Goal: Transaction & Acquisition: Purchase product/service

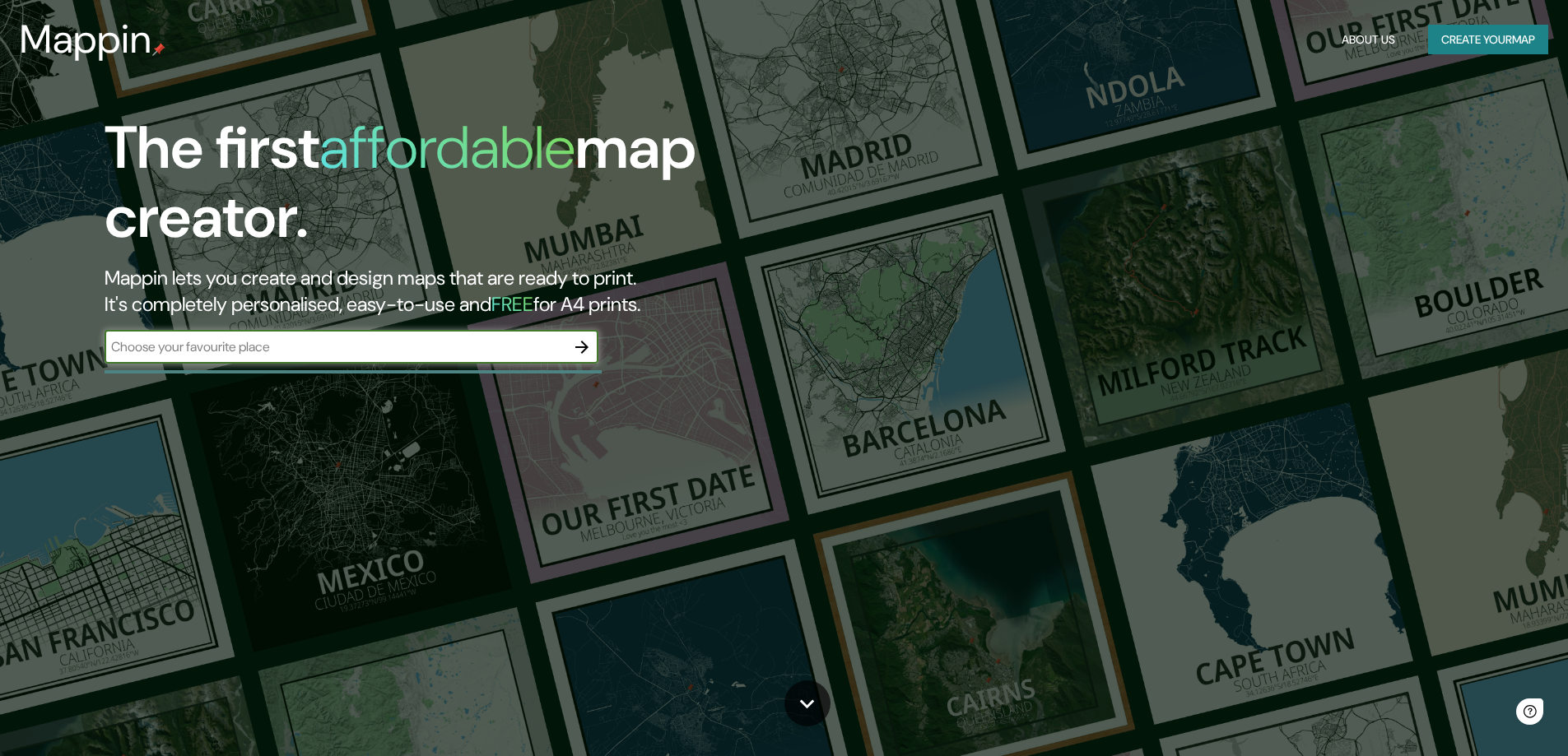
click at [234, 345] on input "text" at bounding box center [335, 347] width 461 height 19
click at [234, 342] on input "olivos peor" at bounding box center [335, 347] width 461 height 19
type input "olivos [GEOGRAPHIC_DATA]"
click at [570, 348] on button "button" at bounding box center [582, 348] width 33 height 33
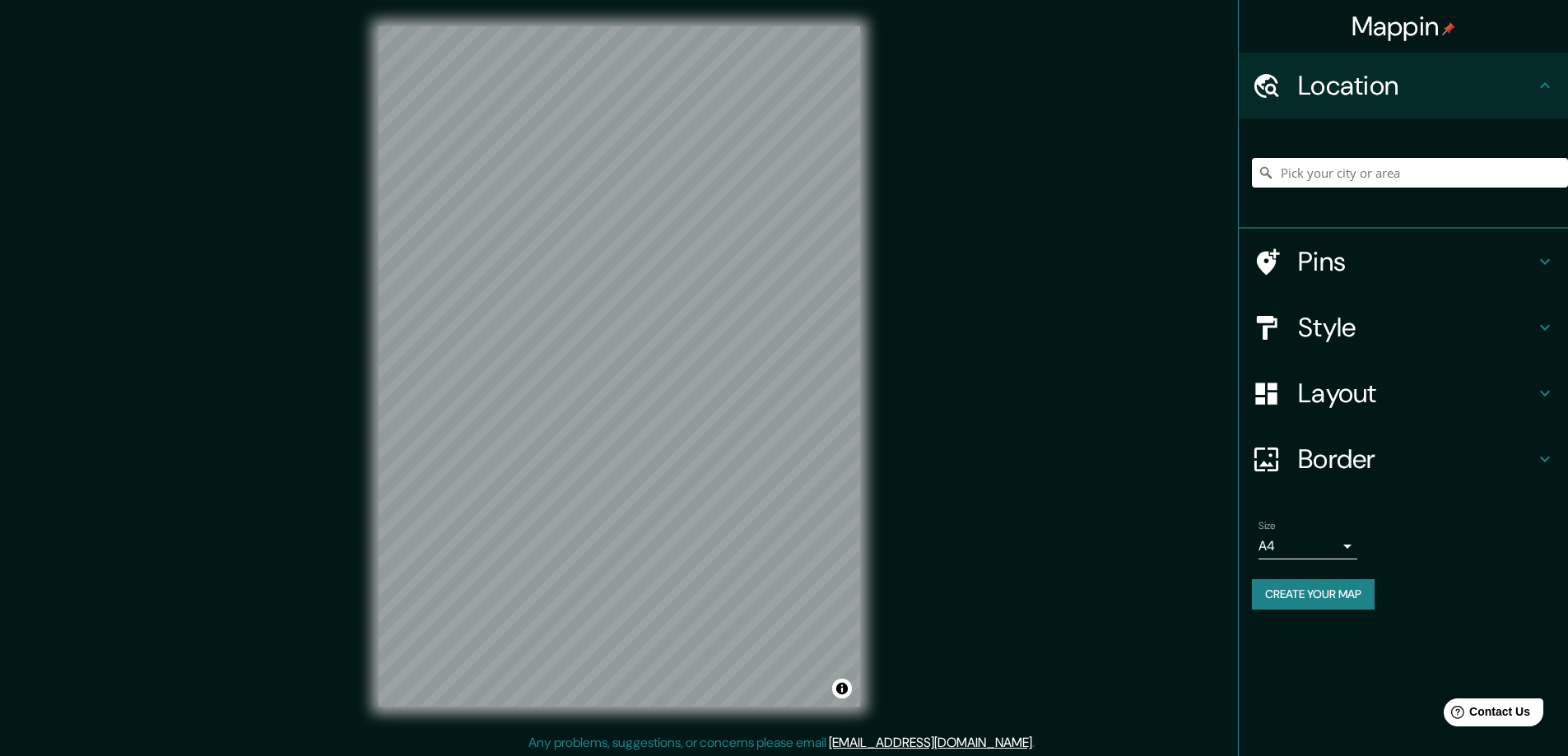
click at [1367, 325] on h4 "Style" at bounding box center [1417, 327] width 237 height 33
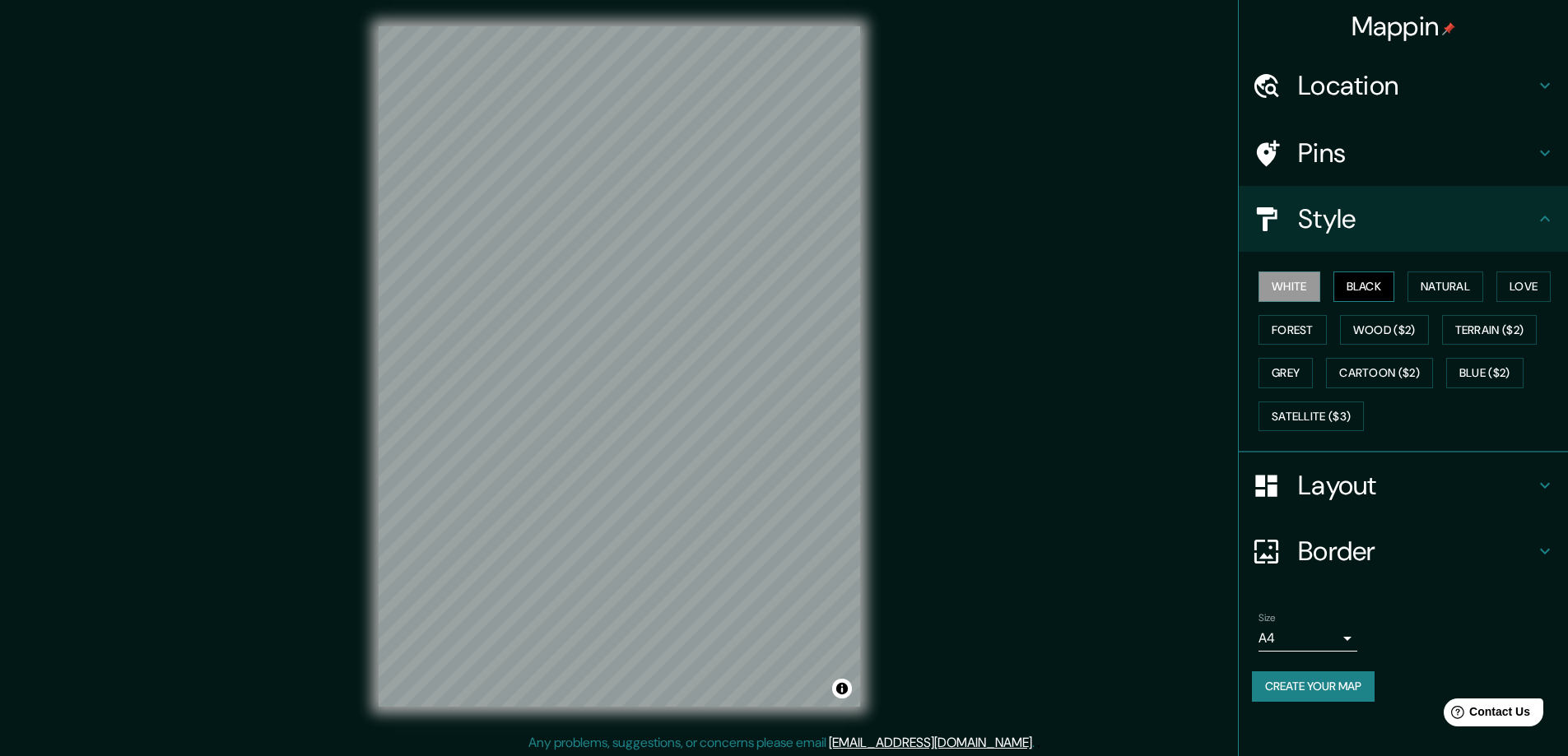
click at [1360, 282] on button "Black" at bounding box center [1364, 287] width 62 height 30
click at [1320, 285] on button "White" at bounding box center [1289, 287] width 62 height 30
click at [1443, 279] on button "Natural" at bounding box center [1445, 287] width 76 height 30
click at [1443, 289] on button "Natural" at bounding box center [1445, 287] width 76 height 30
click at [1440, 298] on button "Natural" at bounding box center [1445, 287] width 76 height 30
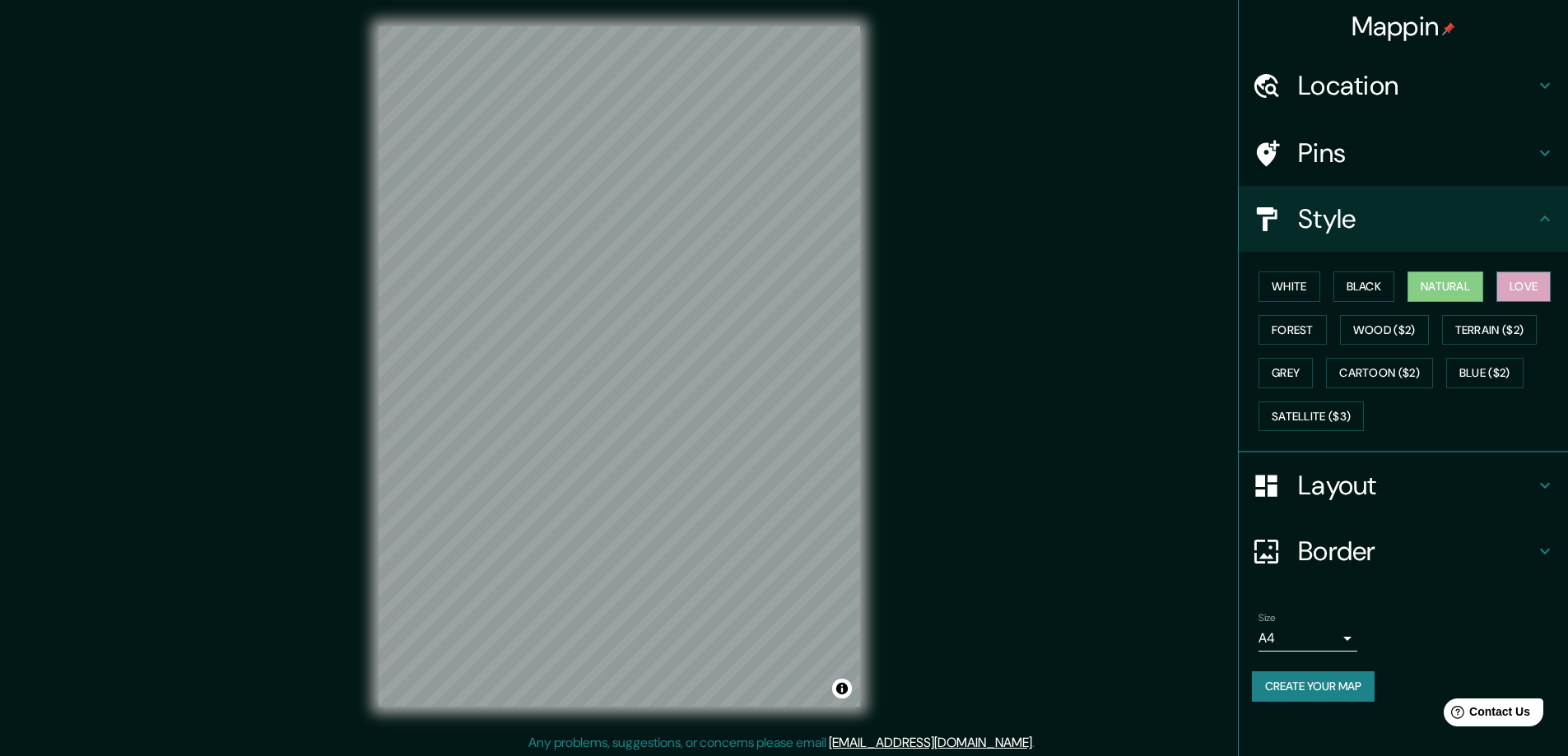
drag, startPoint x: 1553, startPoint y: 284, endPoint x: 1533, endPoint y: 285, distance: 20.0
click at [1547, 284] on button "Love" at bounding box center [1524, 287] width 54 height 30
click at [1468, 282] on button "Natural" at bounding box center [1445, 287] width 76 height 30
click at [1296, 327] on button "Forest" at bounding box center [1293, 330] width 68 height 30
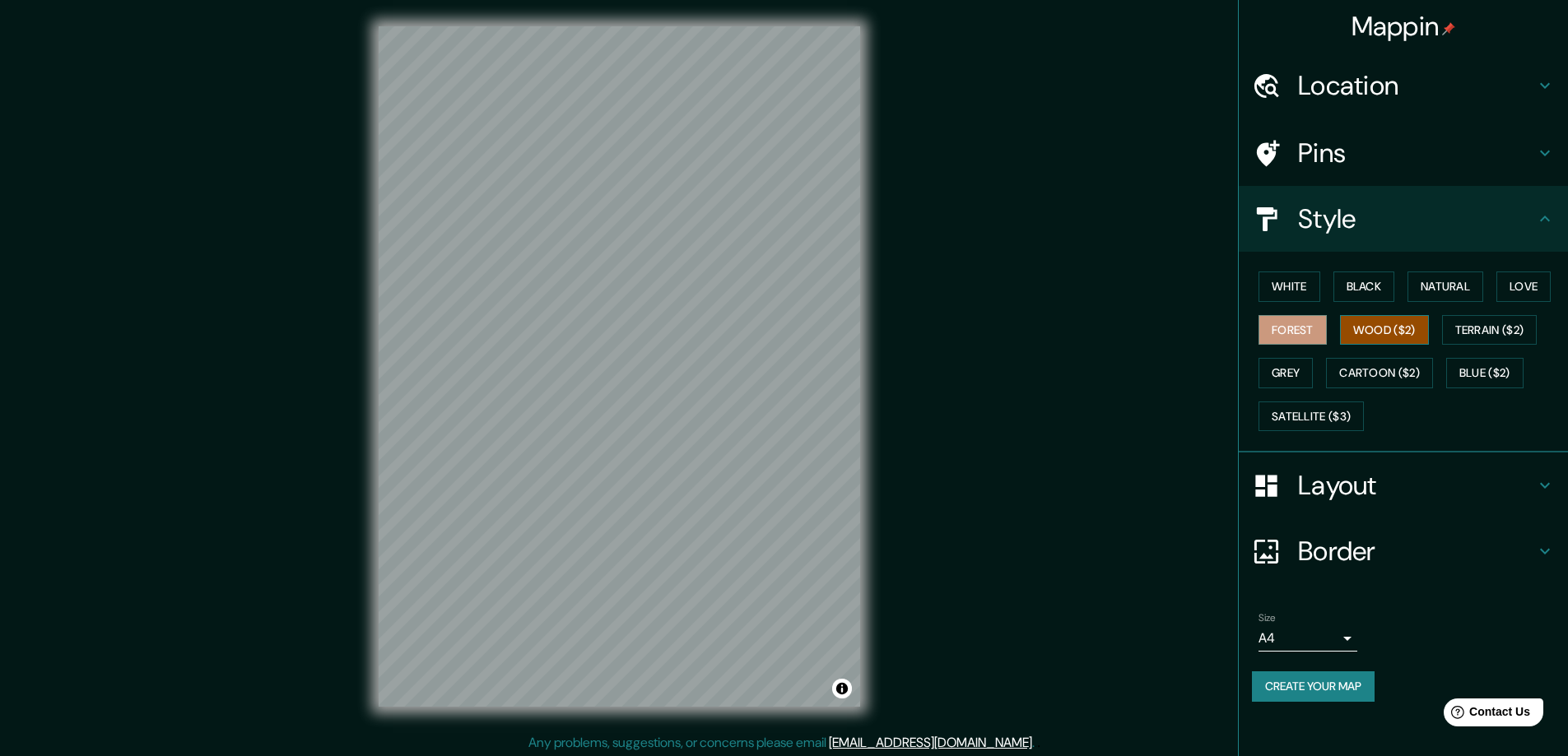
click at [1367, 325] on button "Wood ($2)" at bounding box center [1384, 330] width 89 height 30
click at [1291, 334] on button "Forest" at bounding box center [1293, 330] width 68 height 30
click at [1358, 330] on button "Wood ($2)" at bounding box center [1384, 330] width 89 height 30
click at [1367, 329] on button "Wood ($2)" at bounding box center [1384, 330] width 89 height 30
click at [1292, 387] on button "Grey" at bounding box center [1286, 372] width 54 height 30
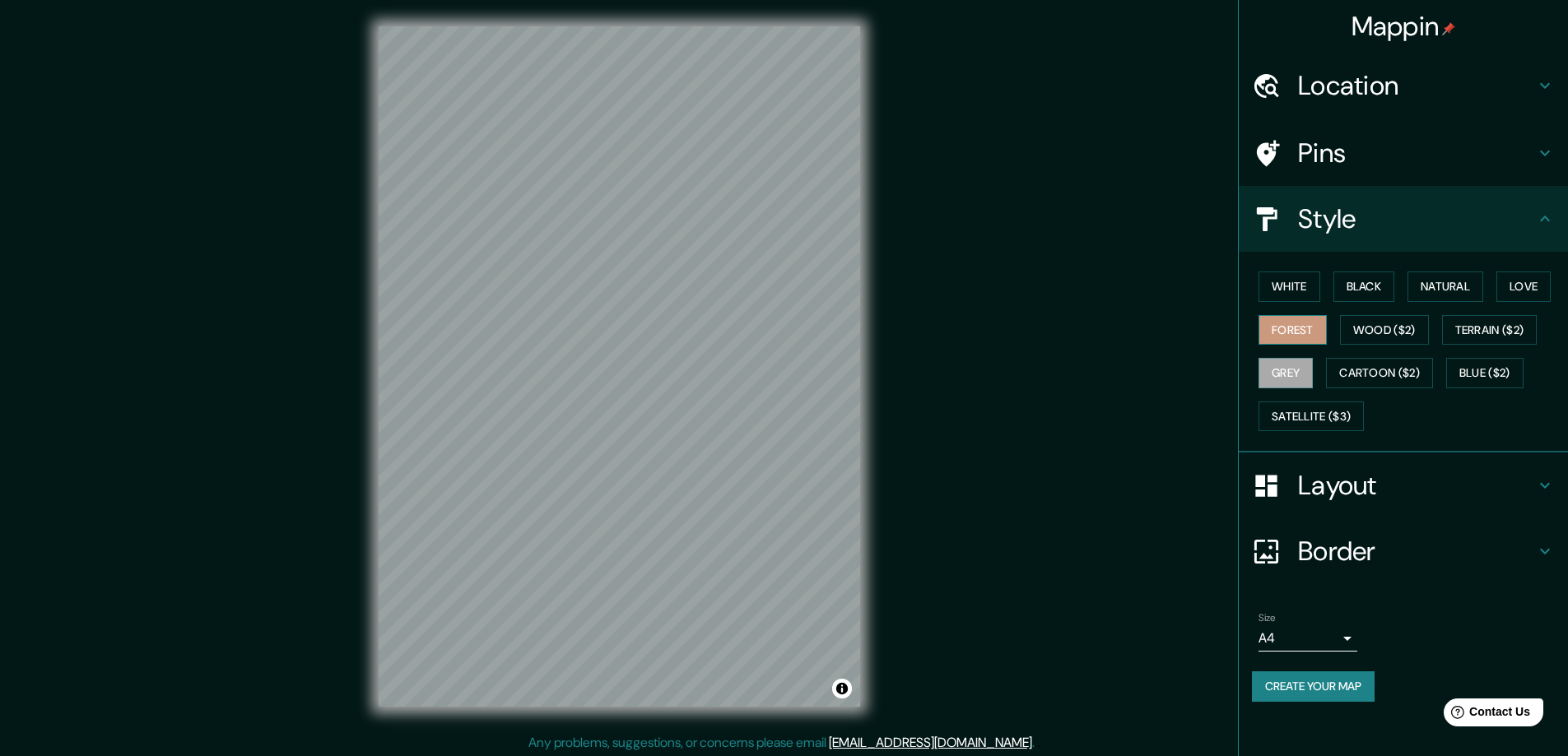
click at [1296, 341] on button "Forest" at bounding box center [1293, 330] width 68 height 30
click at [1296, 292] on button "White" at bounding box center [1289, 287] width 62 height 30
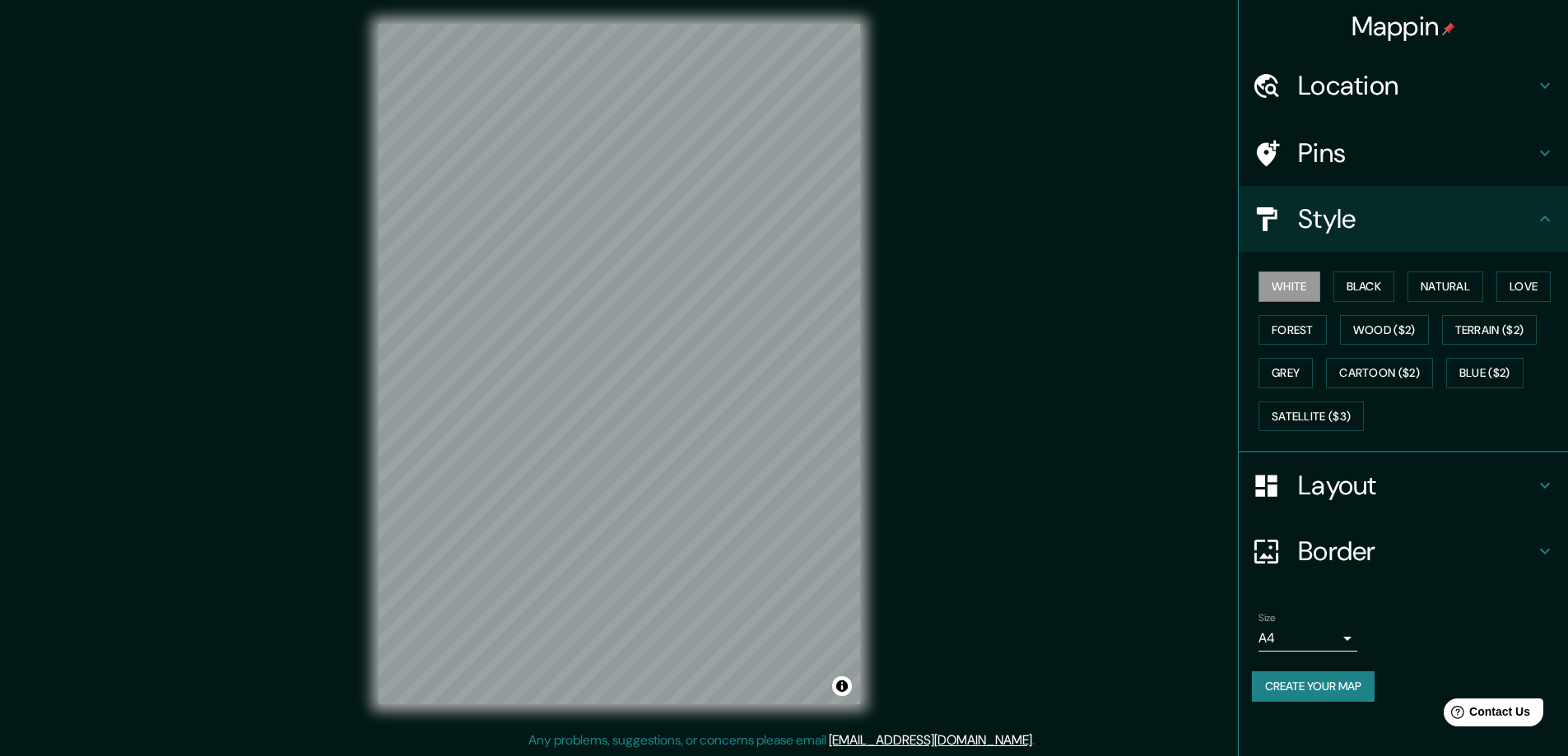
scroll to position [4, 0]
click at [1360, 482] on h4 "Layout" at bounding box center [1417, 486] width 237 height 33
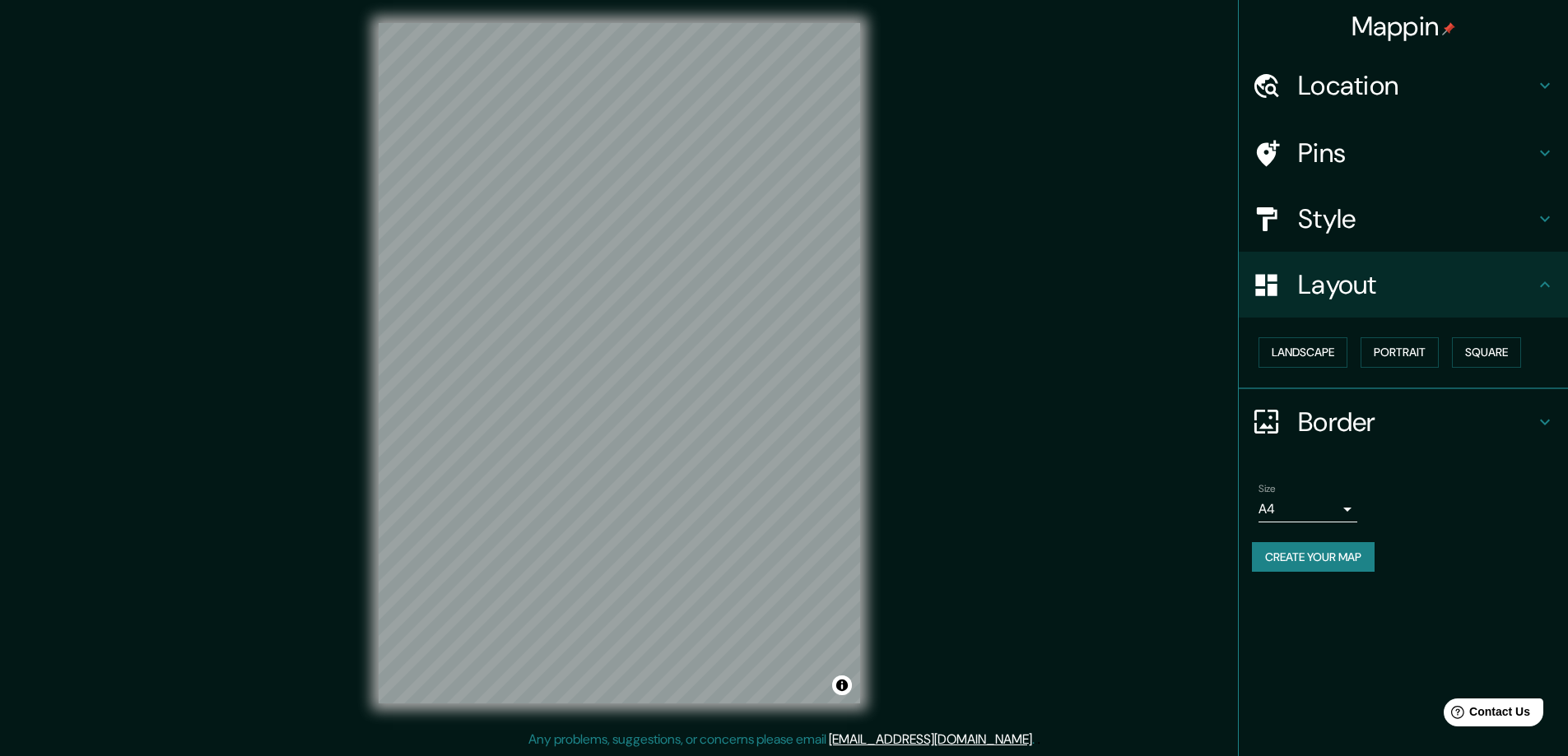
click at [1322, 508] on body "Mappin Location Pins Style Layout Landscape Portrait Square Border Choose a bor…" at bounding box center [784, 374] width 1568 height 756
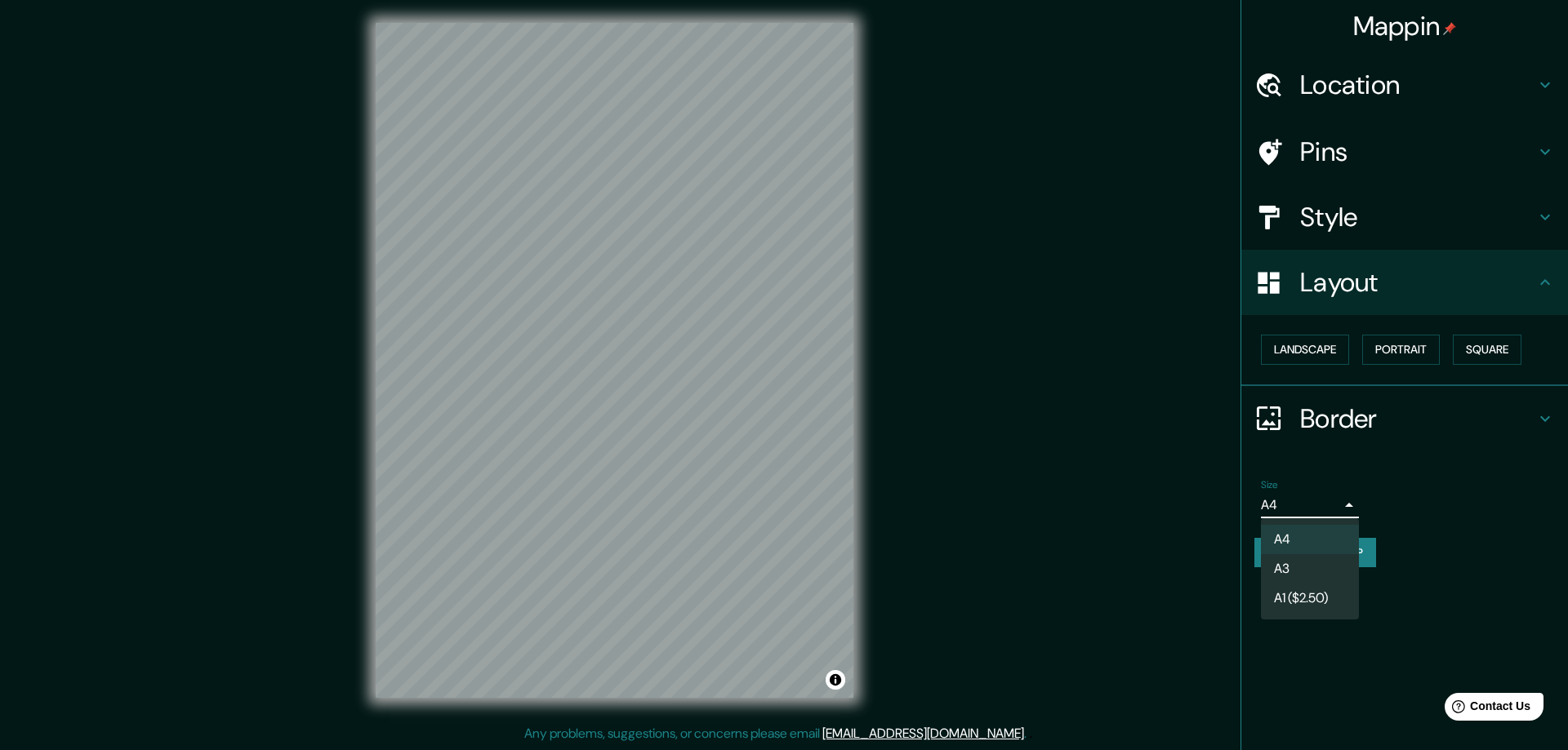
click at [1298, 564] on li "A3" at bounding box center [1309, 569] width 98 height 29
type input "a4"
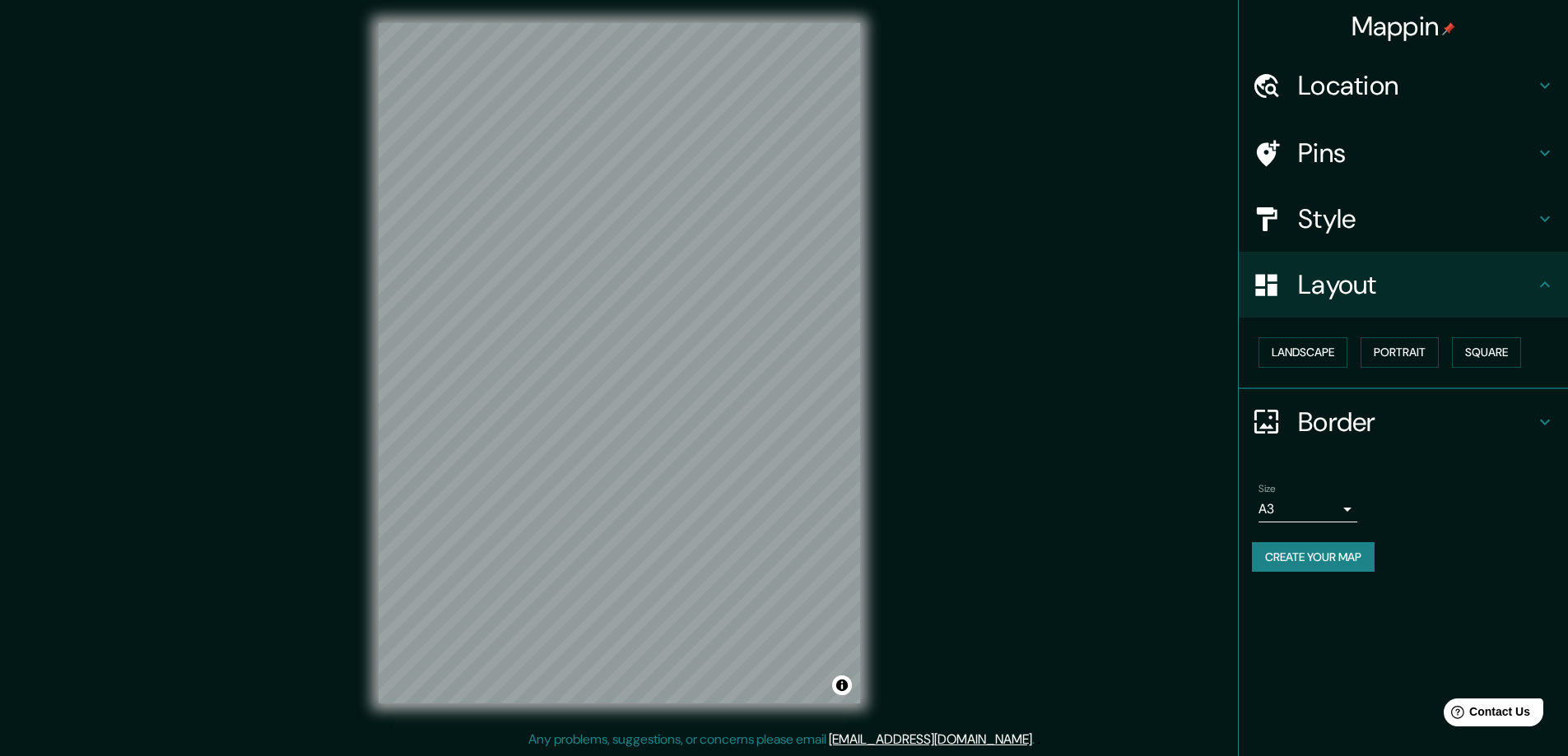
click at [1367, 175] on div "Pins" at bounding box center [1403, 152] width 329 height 65
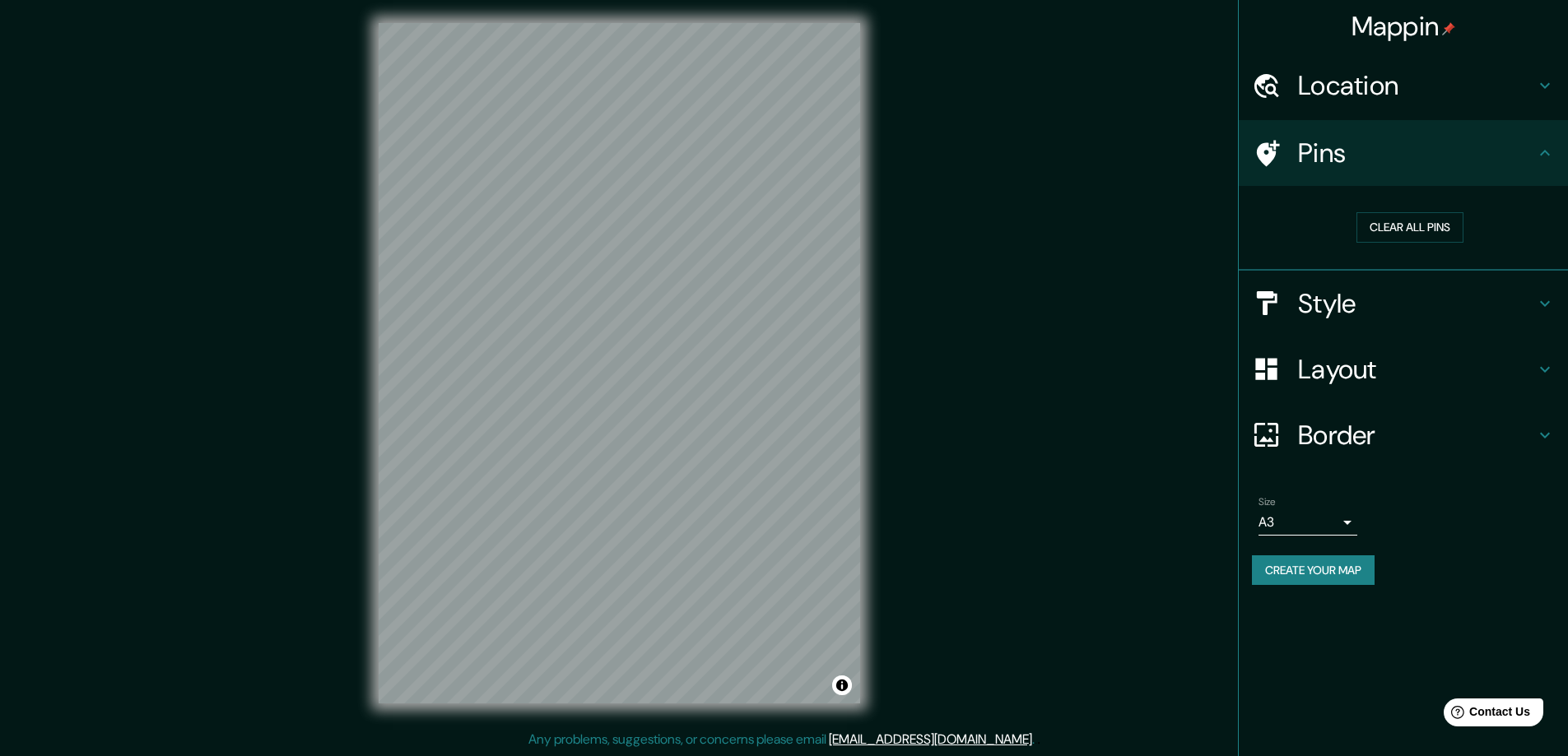
click at [1385, 375] on h4 "Layout" at bounding box center [1417, 370] width 237 height 33
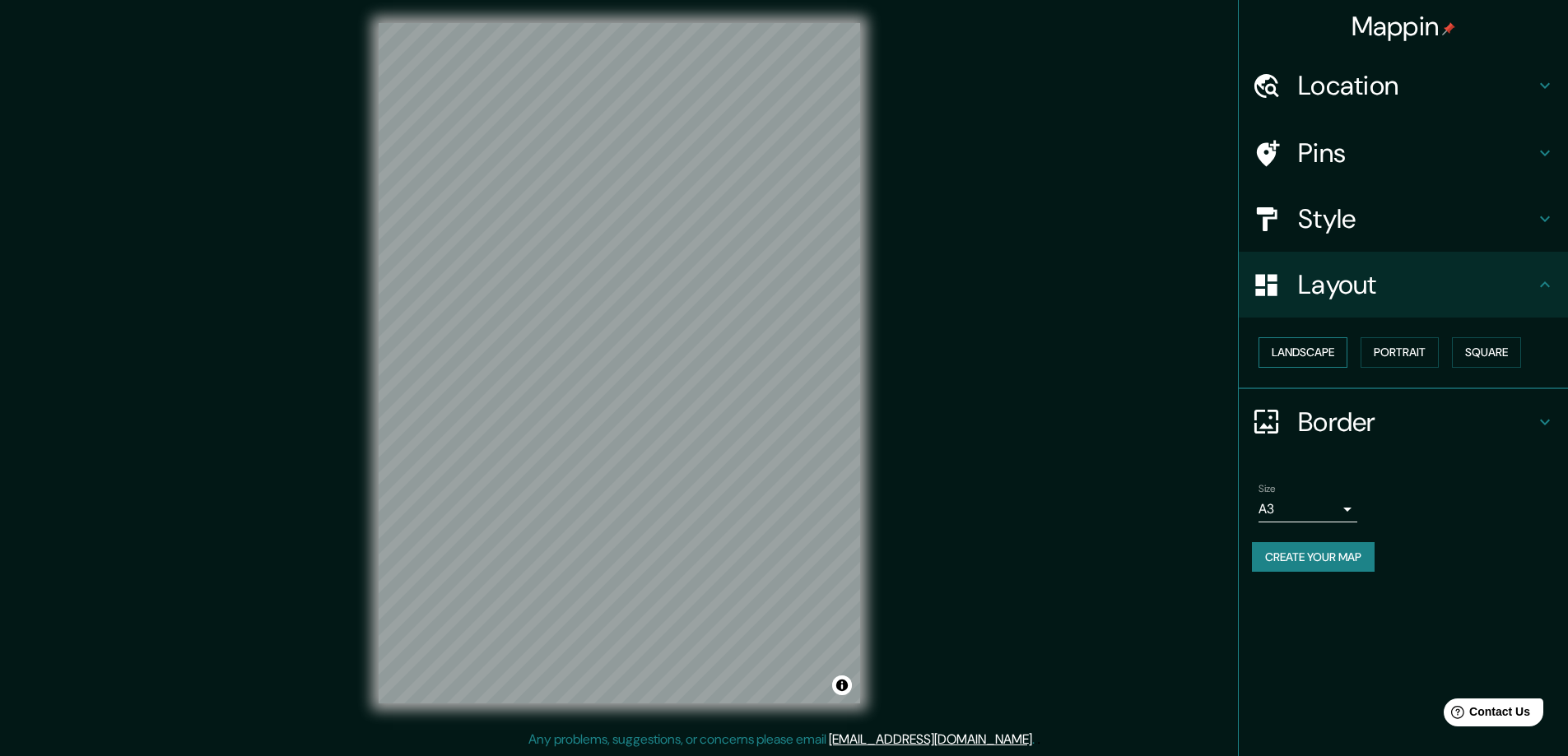
click at [1313, 358] on button "Landscape" at bounding box center [1303, 352] width 89 height 30
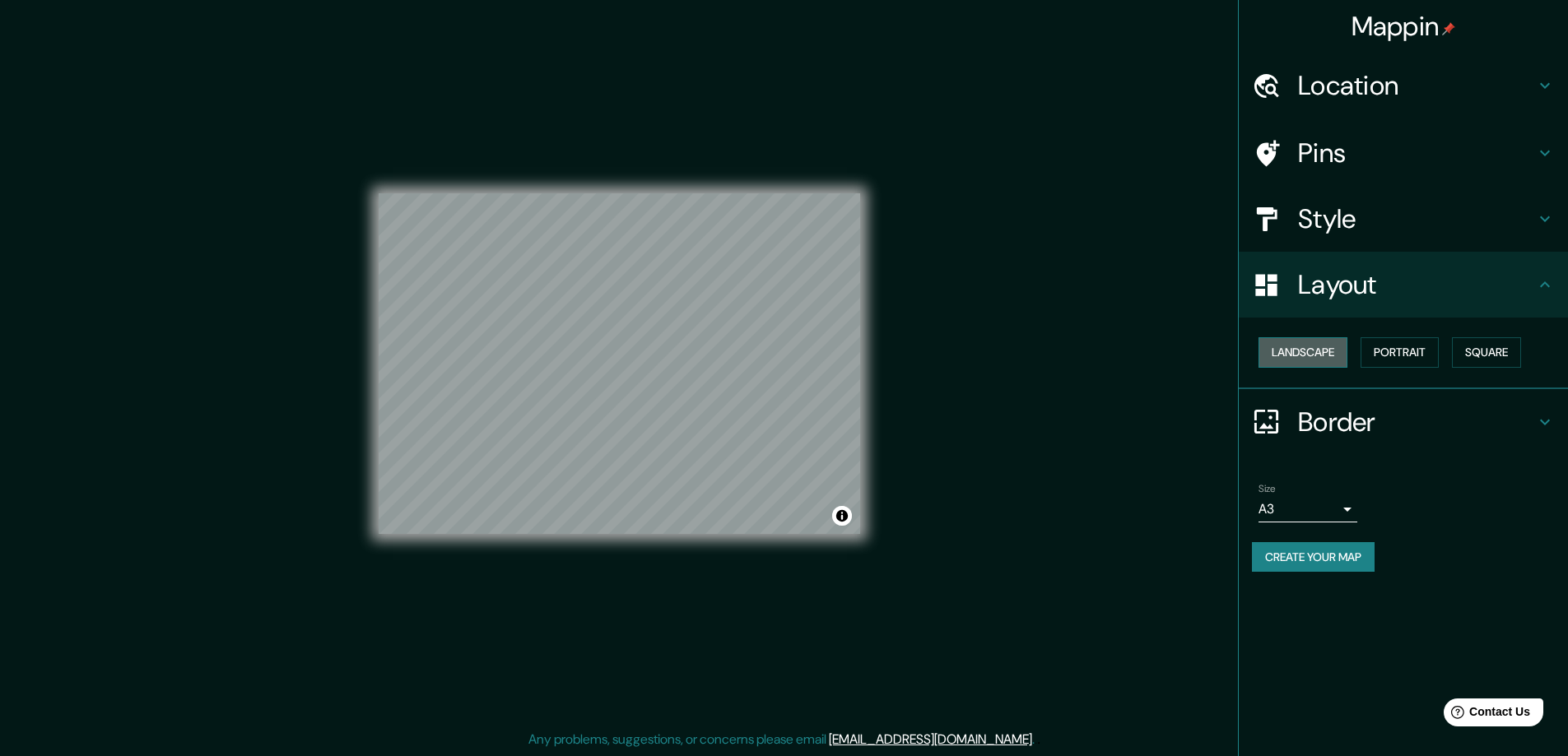
click at [1313, 358] on button "Landscape" at bounding box center [1303, 352] width 89 height 30
click at [1391, 348] on button "Portrait" at bounding box center [1400, 352] width 78 height 30
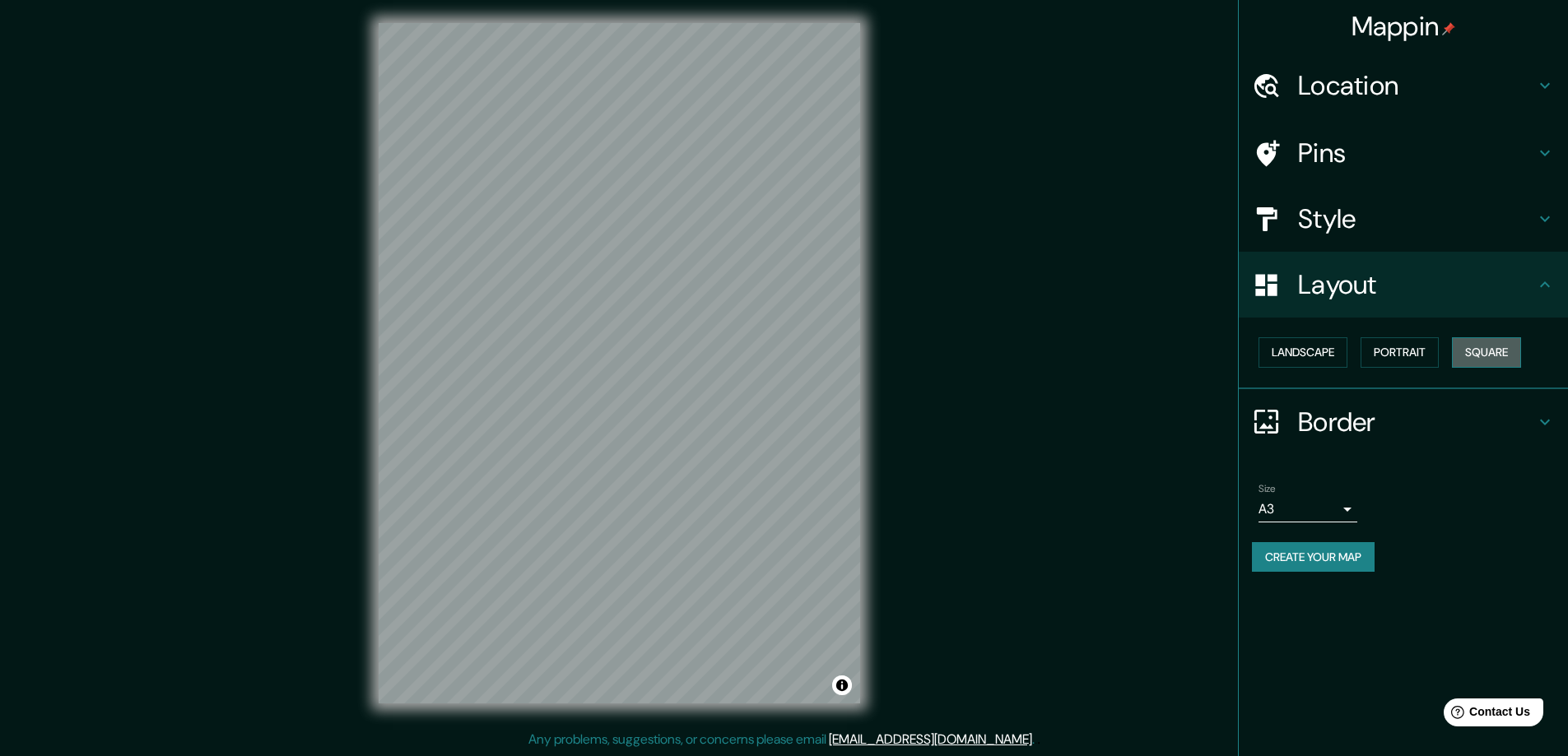
click at [1490, 351] on button "Square" at bounding box center [1487, 352] width 69 height 30
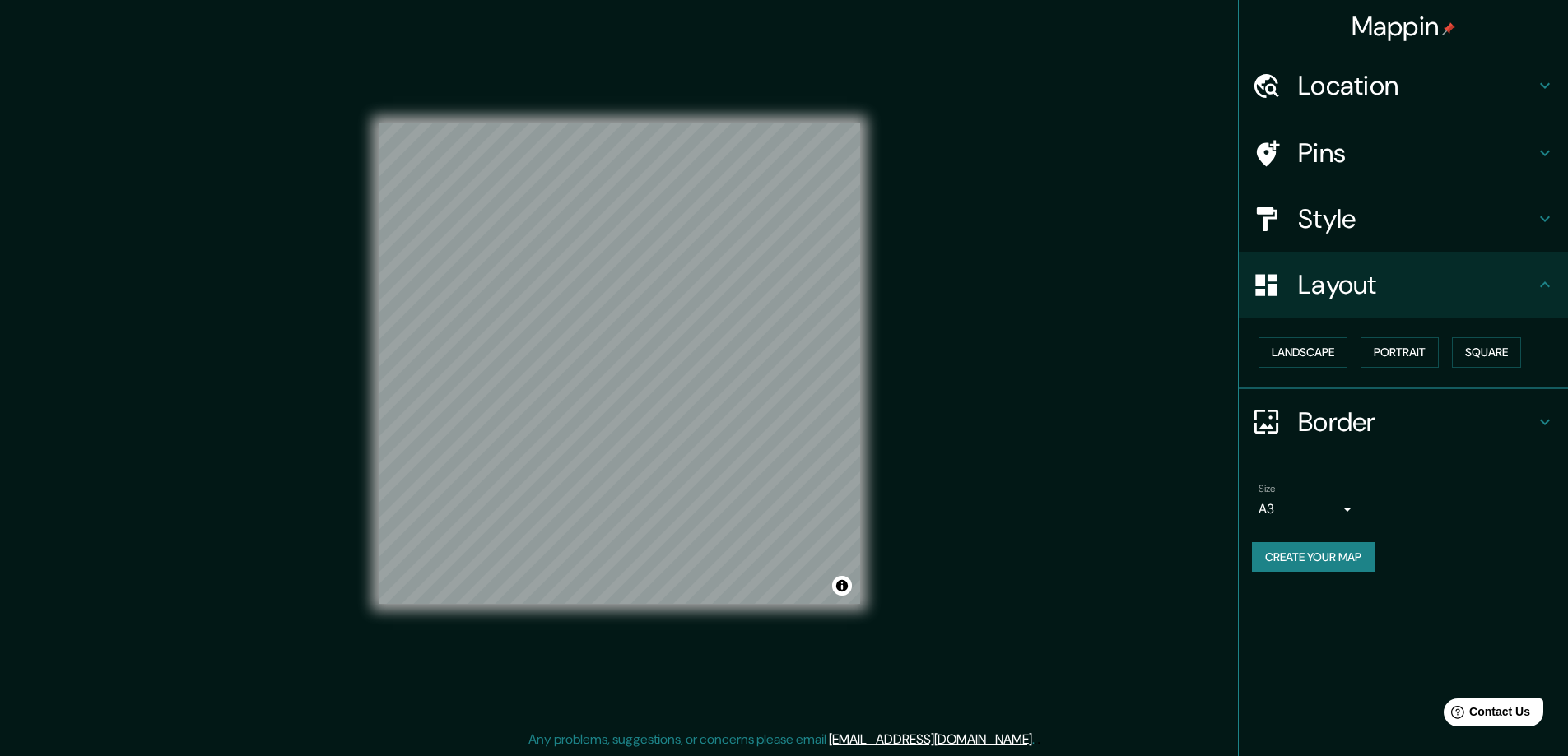
drag, startPoint x: 1421, startPoint y: 357, endPoint x: 1355, endPoint y: 351, distance: 66.3
click at [1420, 357] on button "Portrait" at bounding box center [1400, 352] width 78 height 30
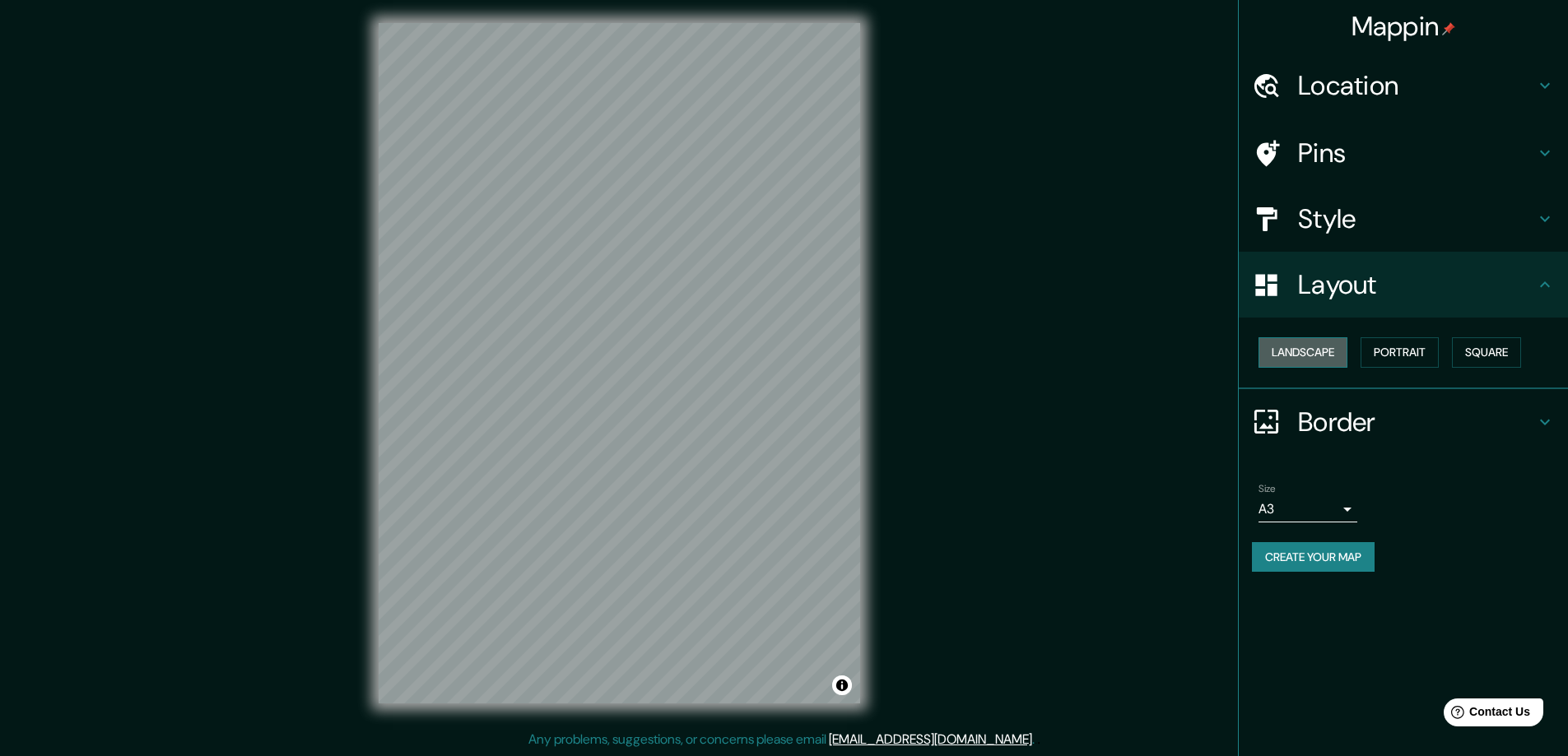
click at [1324, 347] on button "Landscape" at bounding box center [1303, 352] width 89 height 30
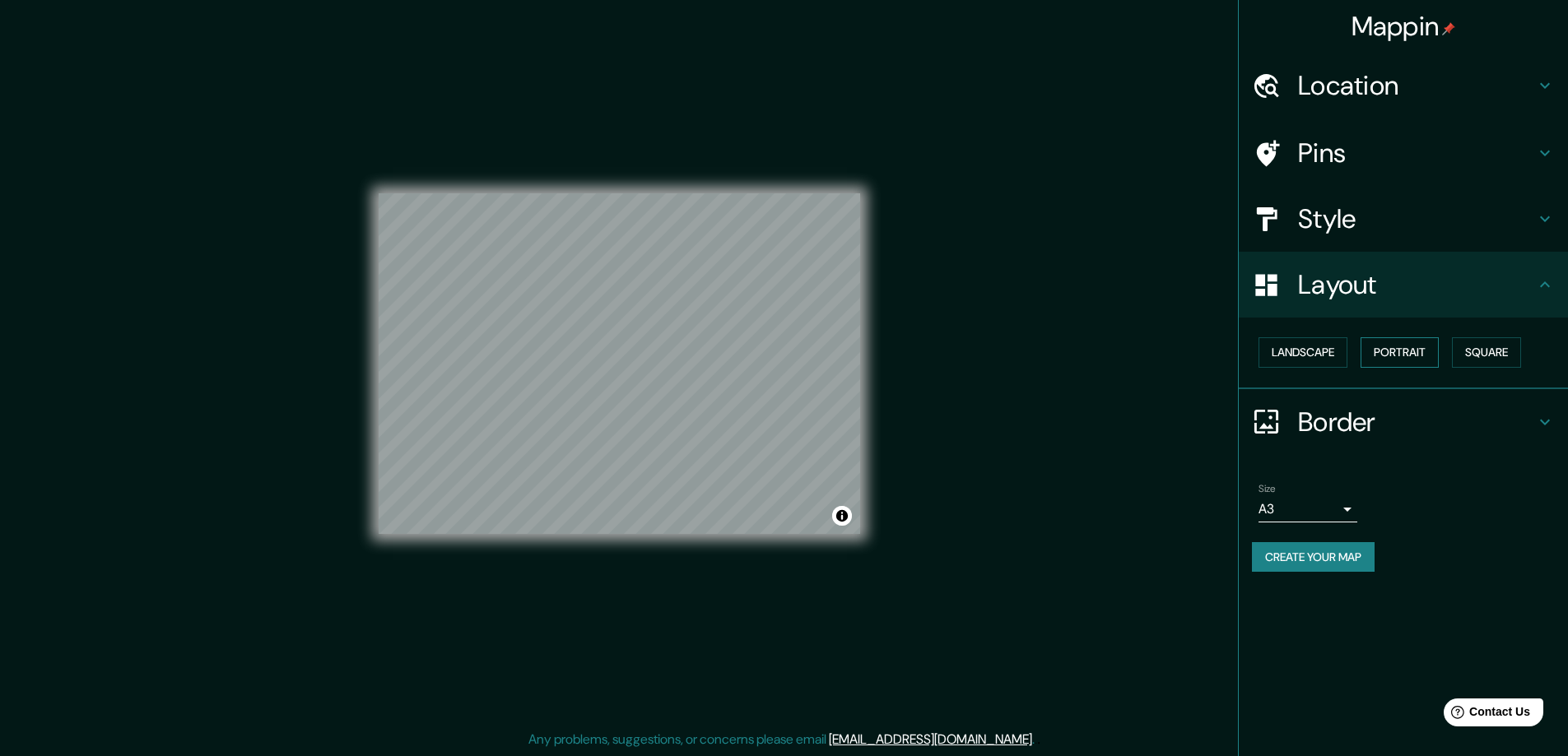
click at [1399, 351] on button "Portrait" at bounding box center [1400, 352] width 78 height 30
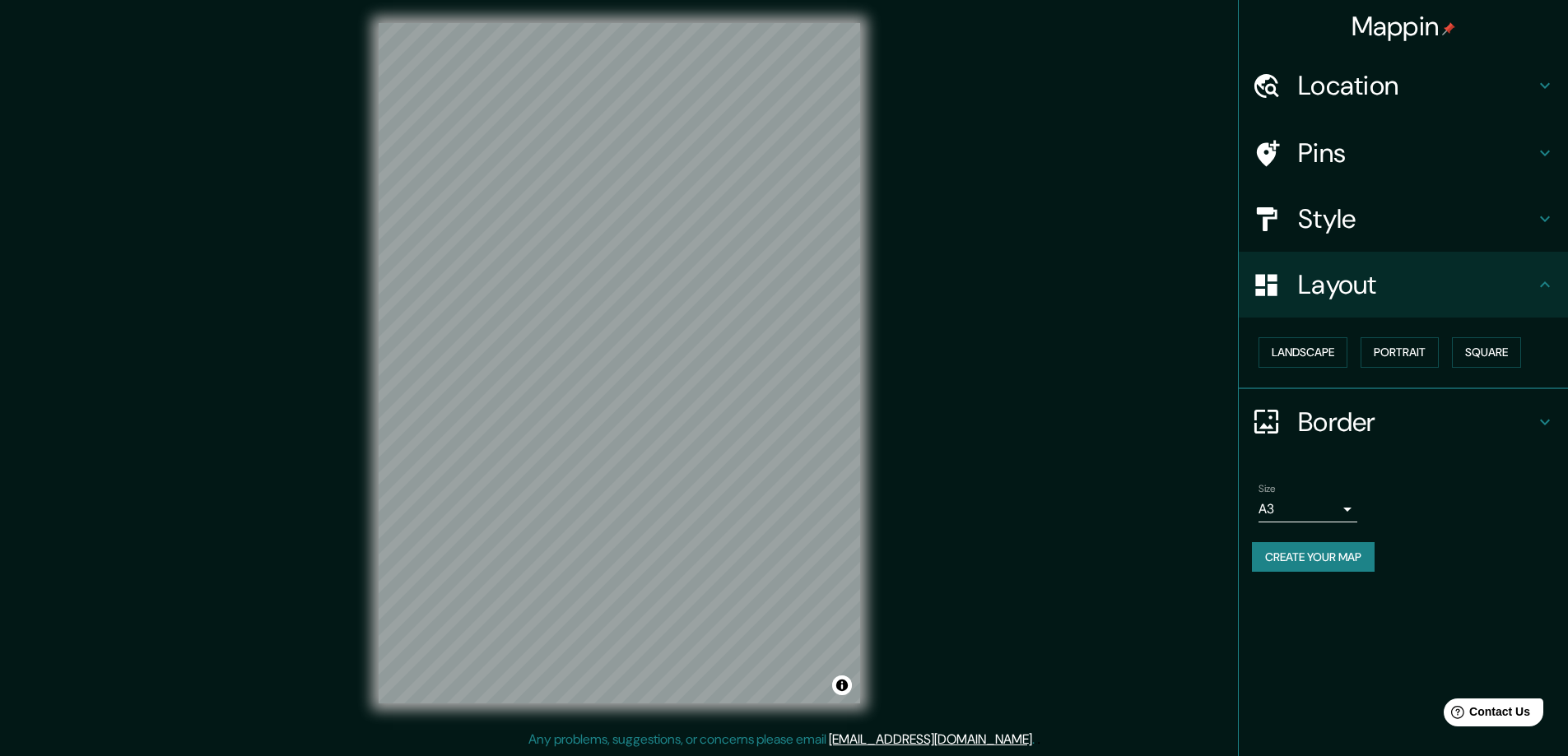
click at [1344, 421] on h4 "Border" at bounding box center [1417, 422] width 237 height 33
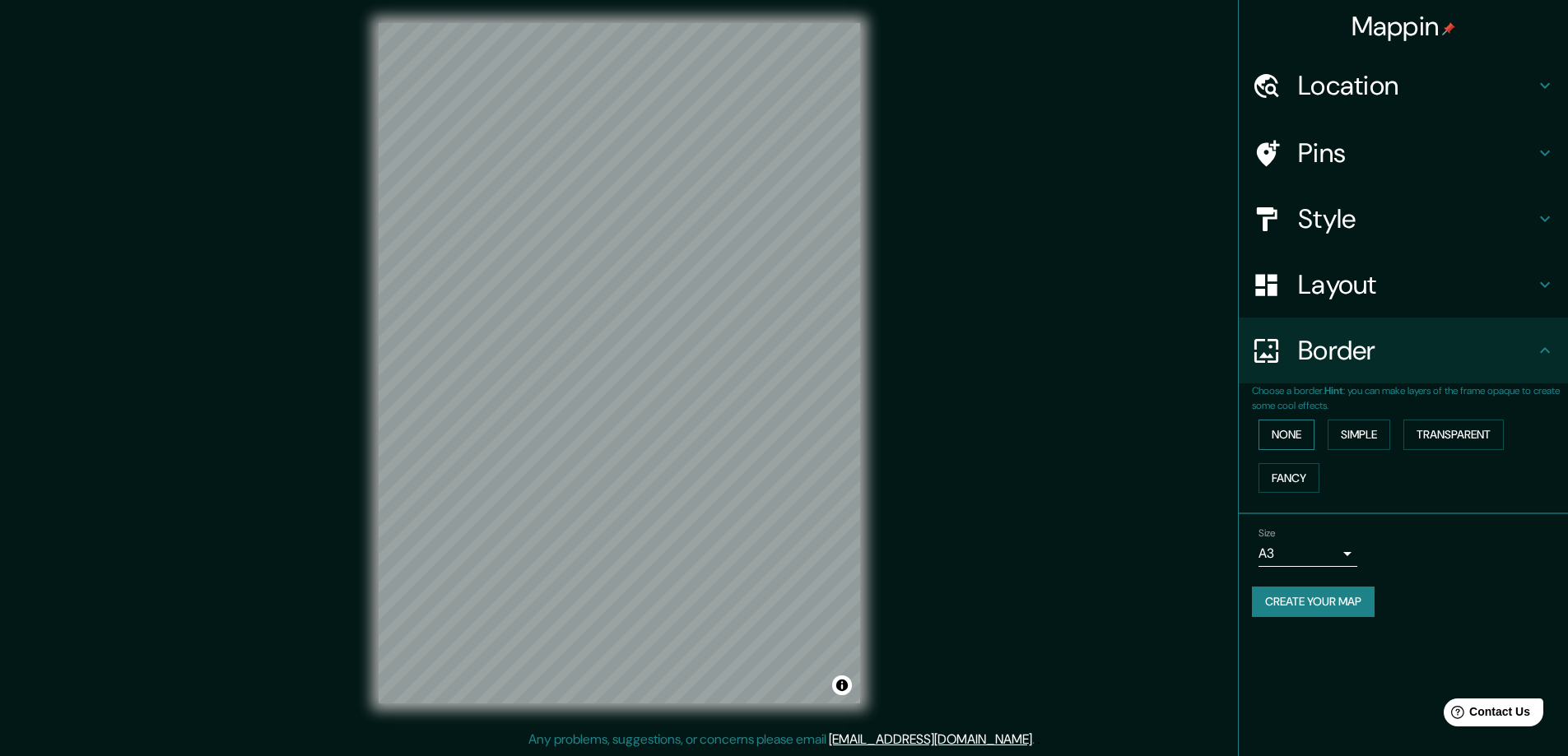
click at [1299, 437] on button "None" at bounding box center [1287, 434] width 56 height 30
click at [1298, 468] on button "Fancy" at bounding box center [1289, 478] width 61 height 30
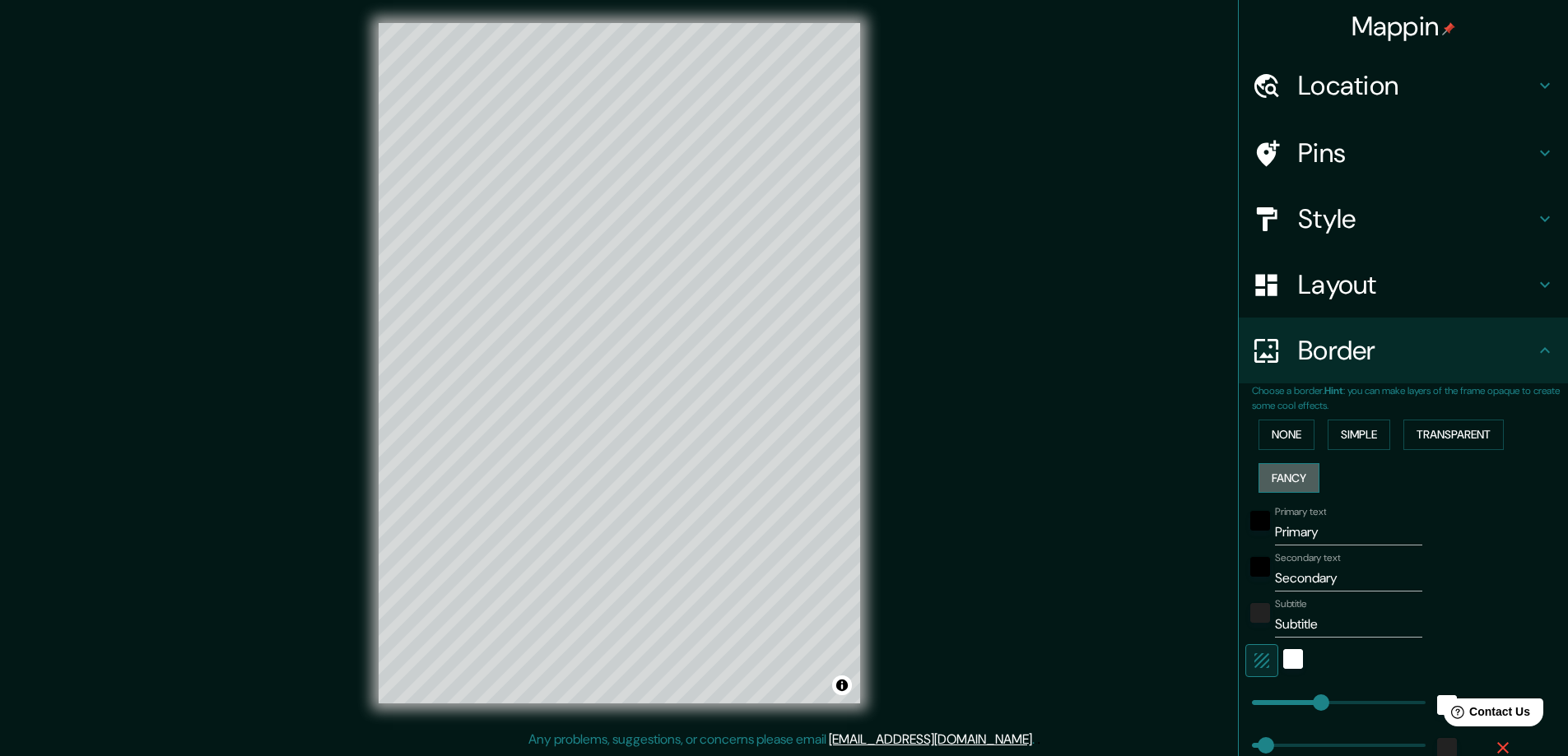
click at [1289, 478] on button "Fancy" at bounding box center [1289, 478] width 61 height 30
type input "47"
type input "23"
click at [1286, 444] on button "None" at bounding box center [1287, 434] width 56 height 30
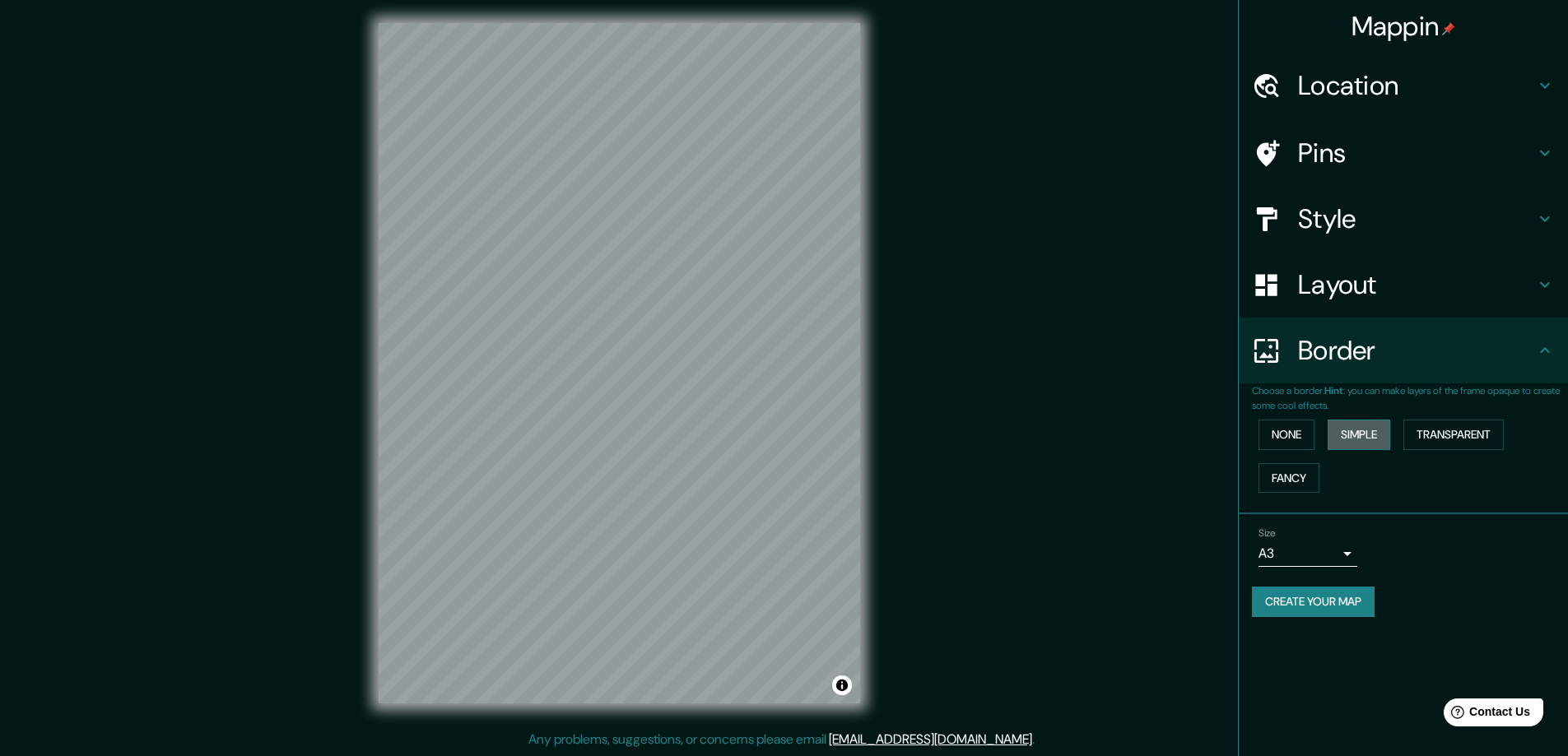
click at [1357, 433] on button "Simple" at bounding box center [1360, 434] width 63 height 30
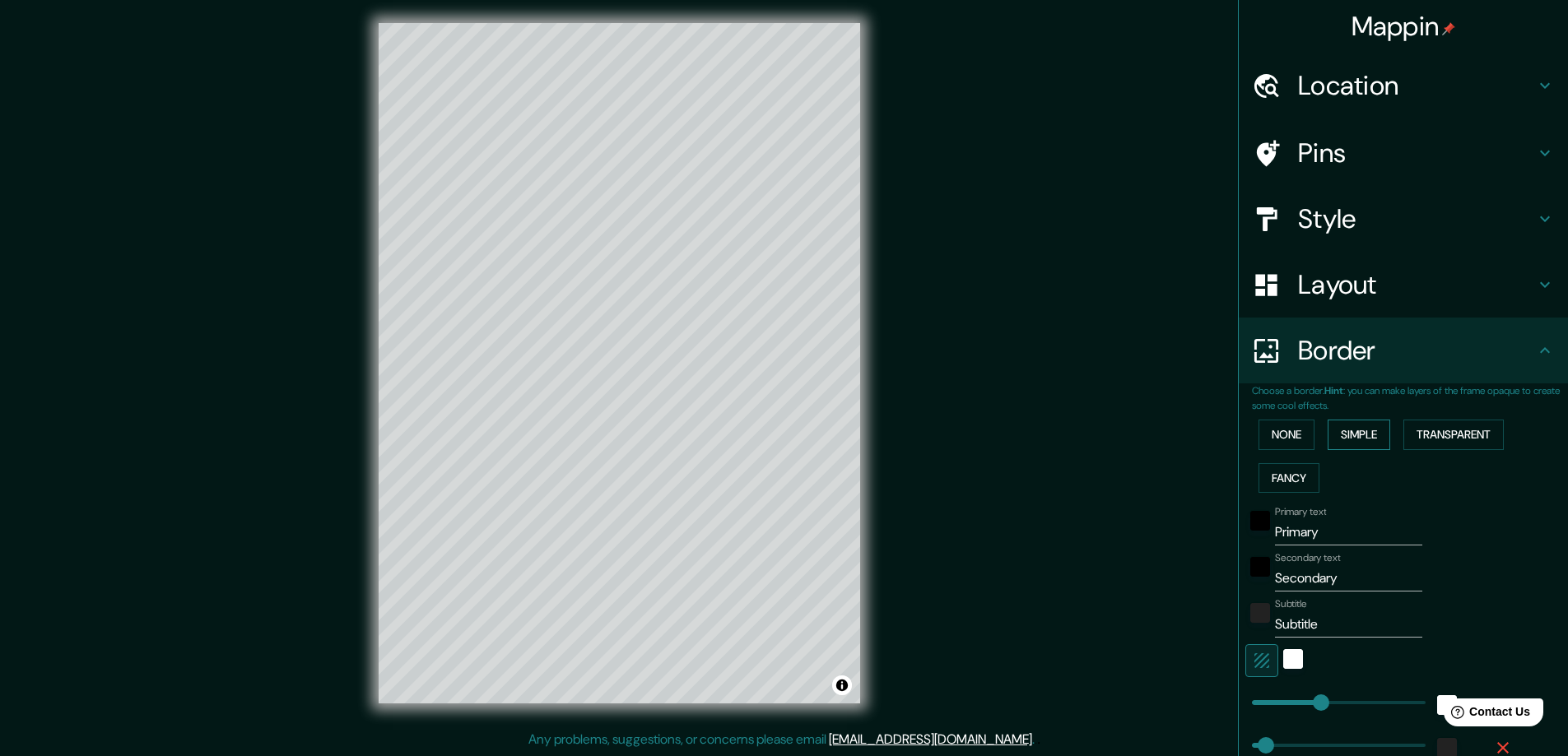
click at [1356, 433] on button "Simple" at bounding box center [1360, 434] width 63 height 30
type input "47"
click at [1427, 440] on button "Transparent" at bounding box center [1454, 434] width 101 height 30
click at [1266, 433] on button "None" at bounding box center [1287, 434] width 56 height 30
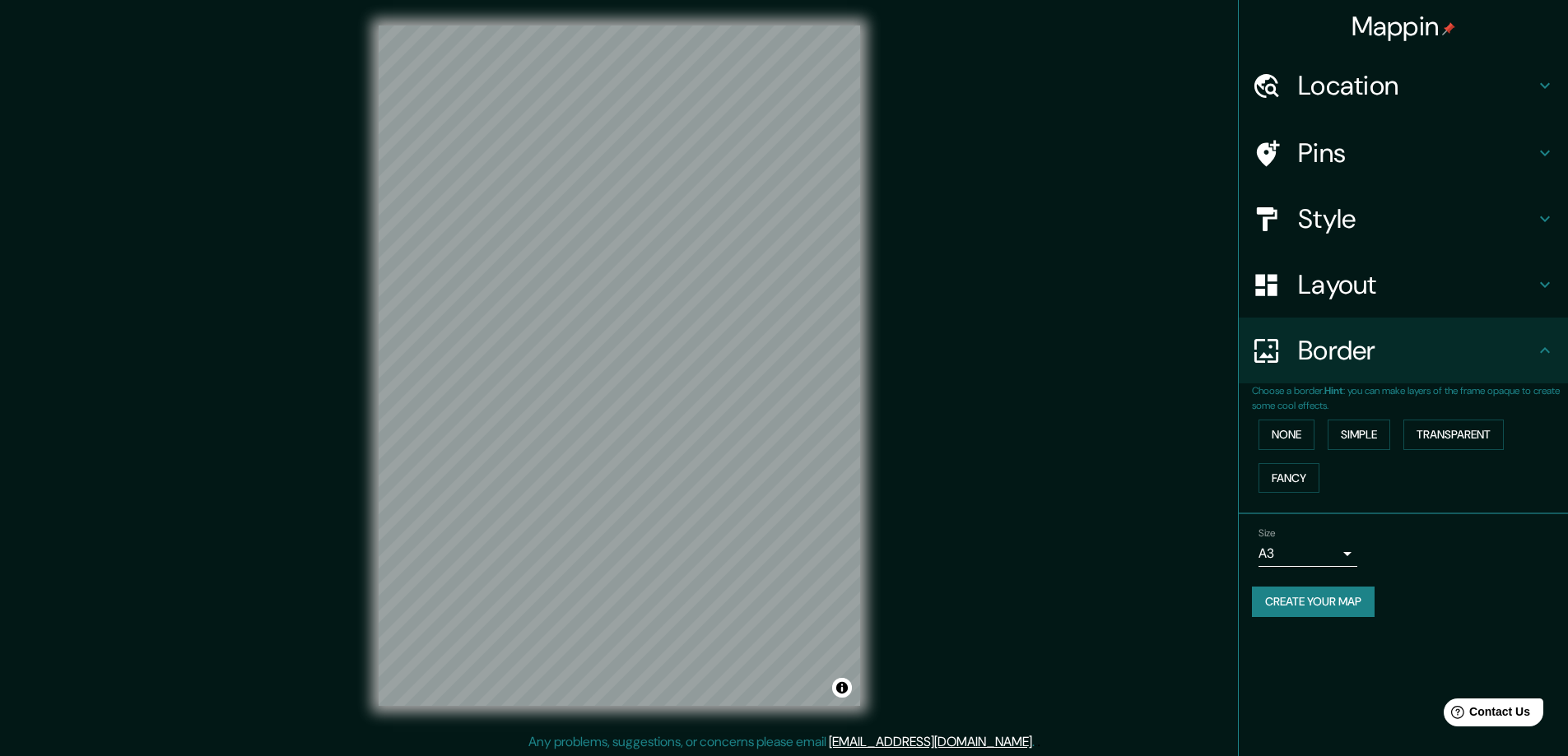
scroll to position [0, 0]
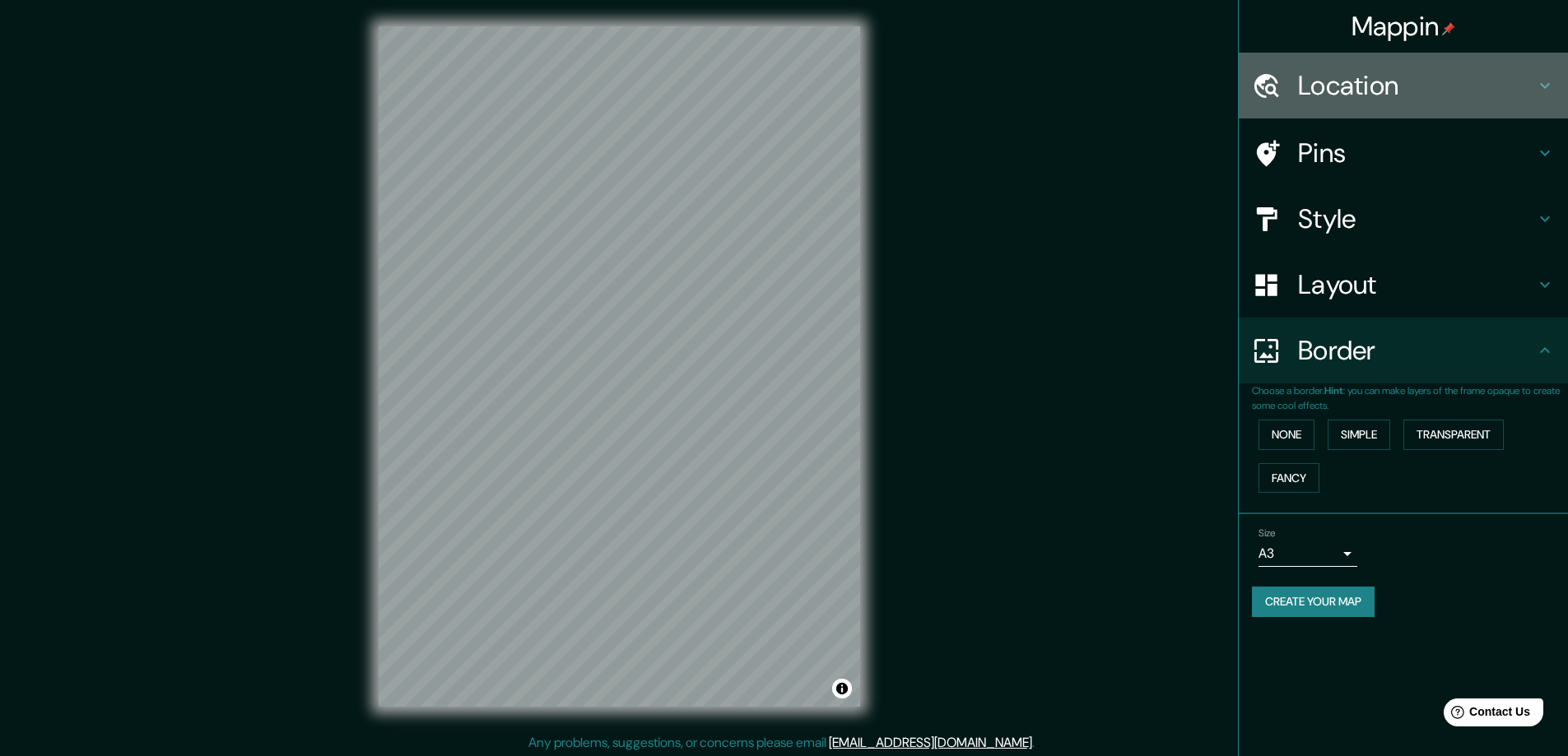
click at [1376, 99] on h4 "Location" at bounding box center [1417, 86] width 237 height 33
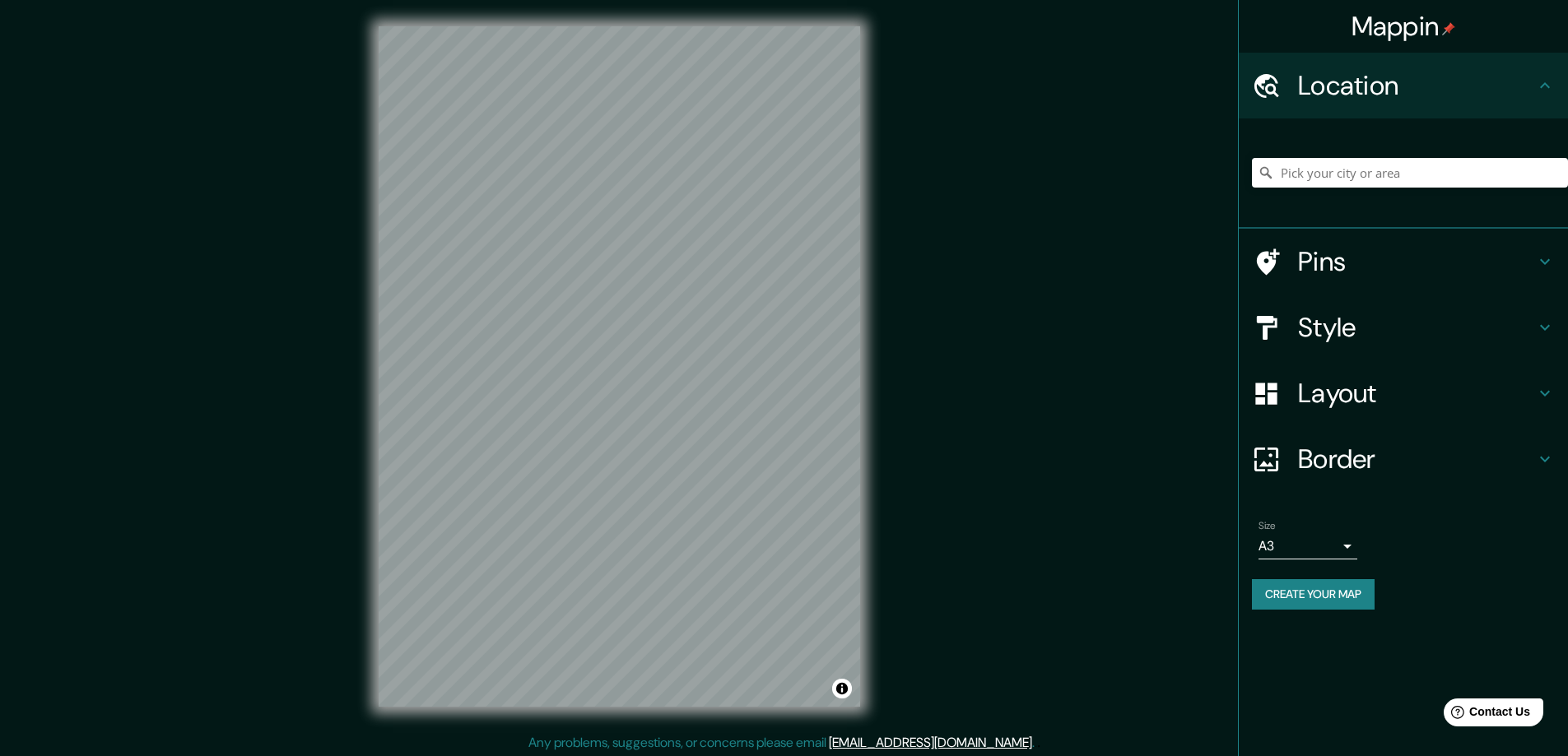
click at [1340, 249] on h4 "Pins" at bounding box center [1417, 262] width 237 height 33
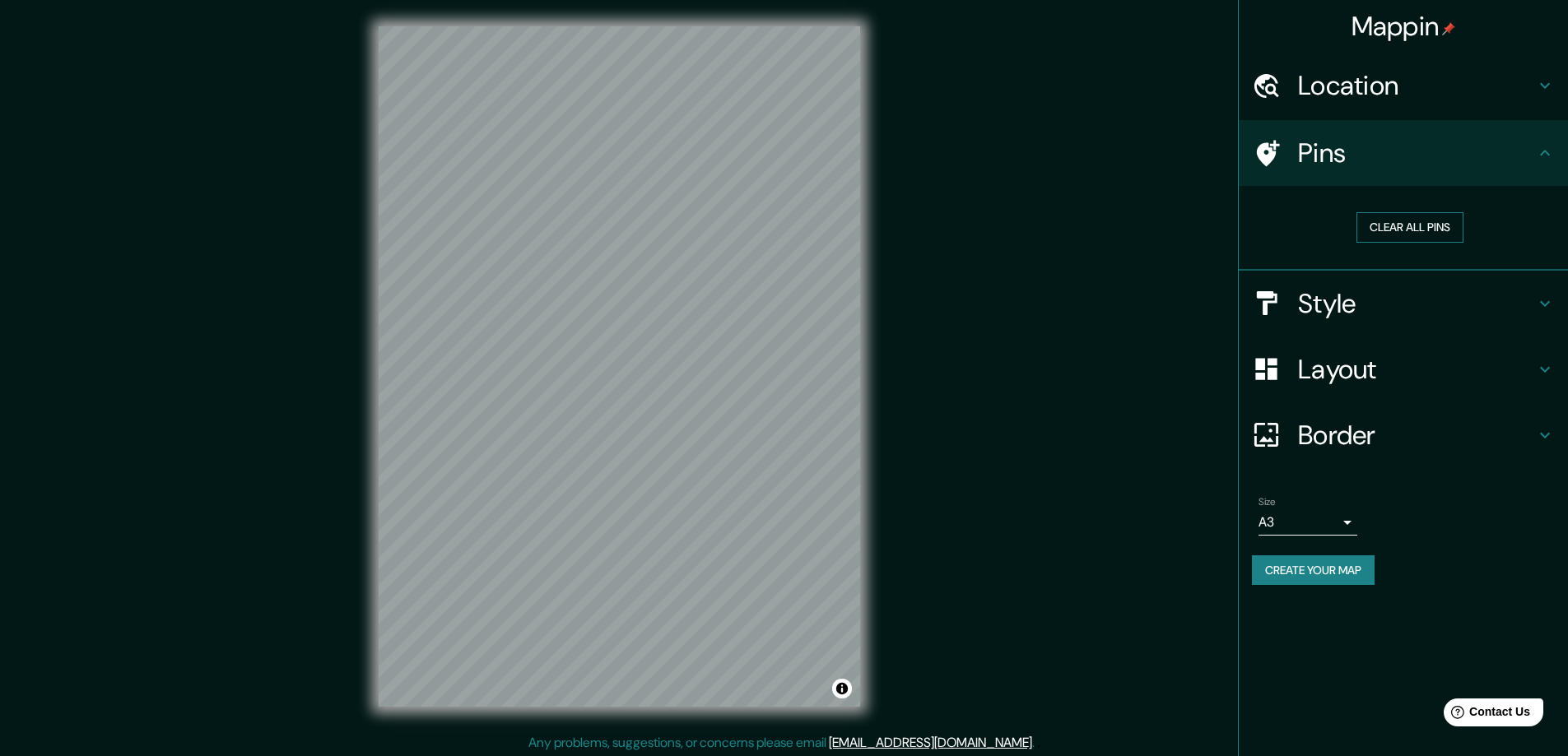
click at [1396, 230] on button "Clear all pins" at bounding box center [1410, 227] width 107 height 30
